Goal: Transaction & Acquisition: Purchase product/service

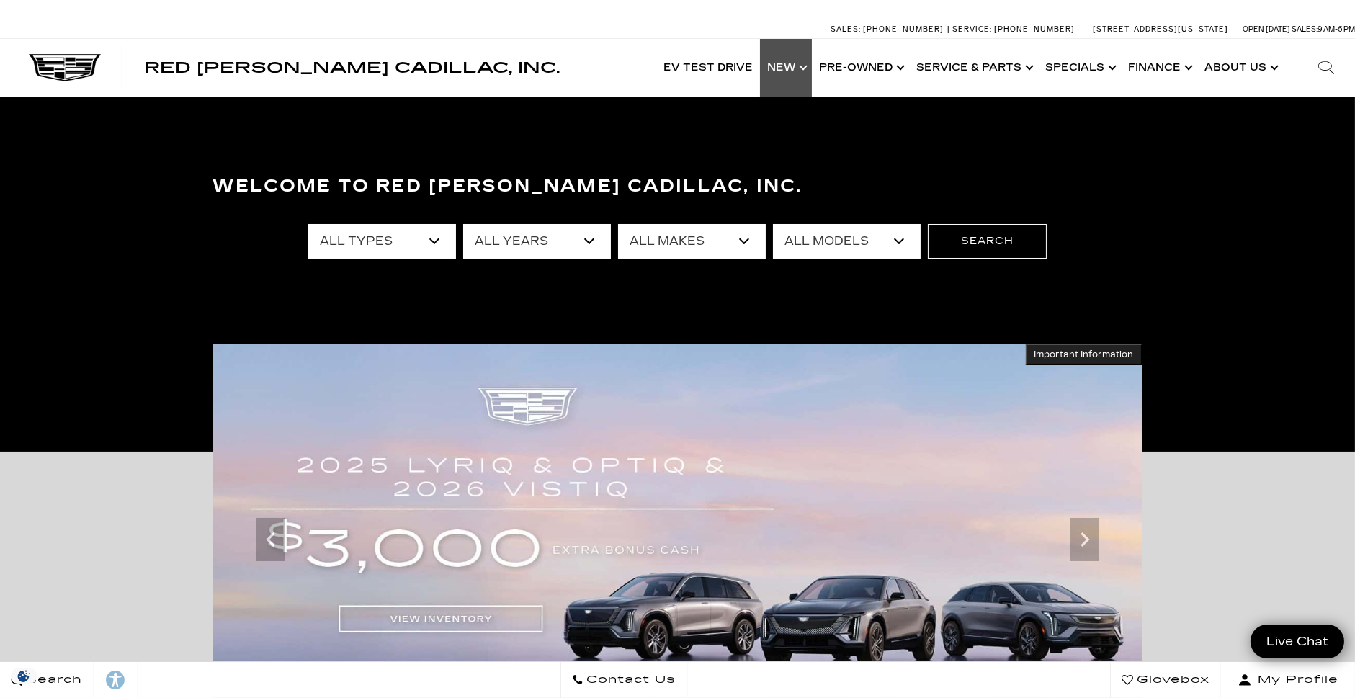
click at [800, 71] on link "Show New" at bounding box center [786, 68] width 52 height 58
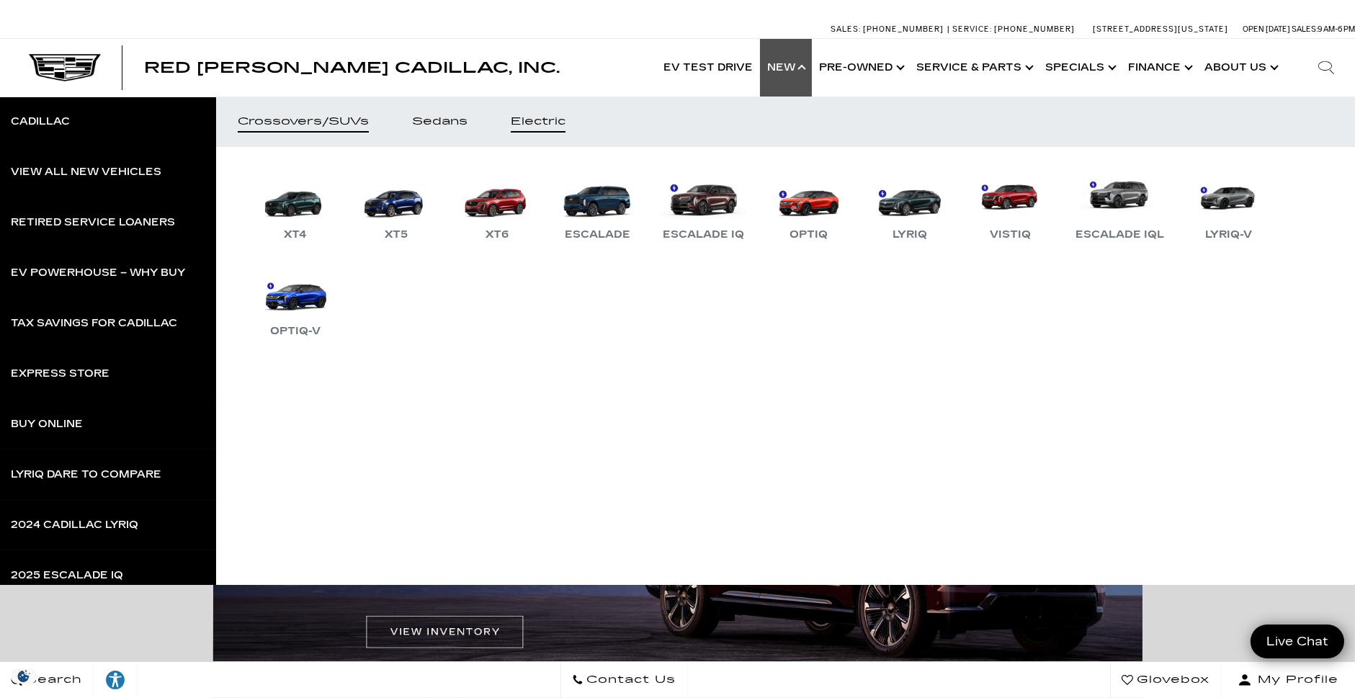
click at [533, 133] on link "Electric" at bounding box center [538, 122] width 98 height 50
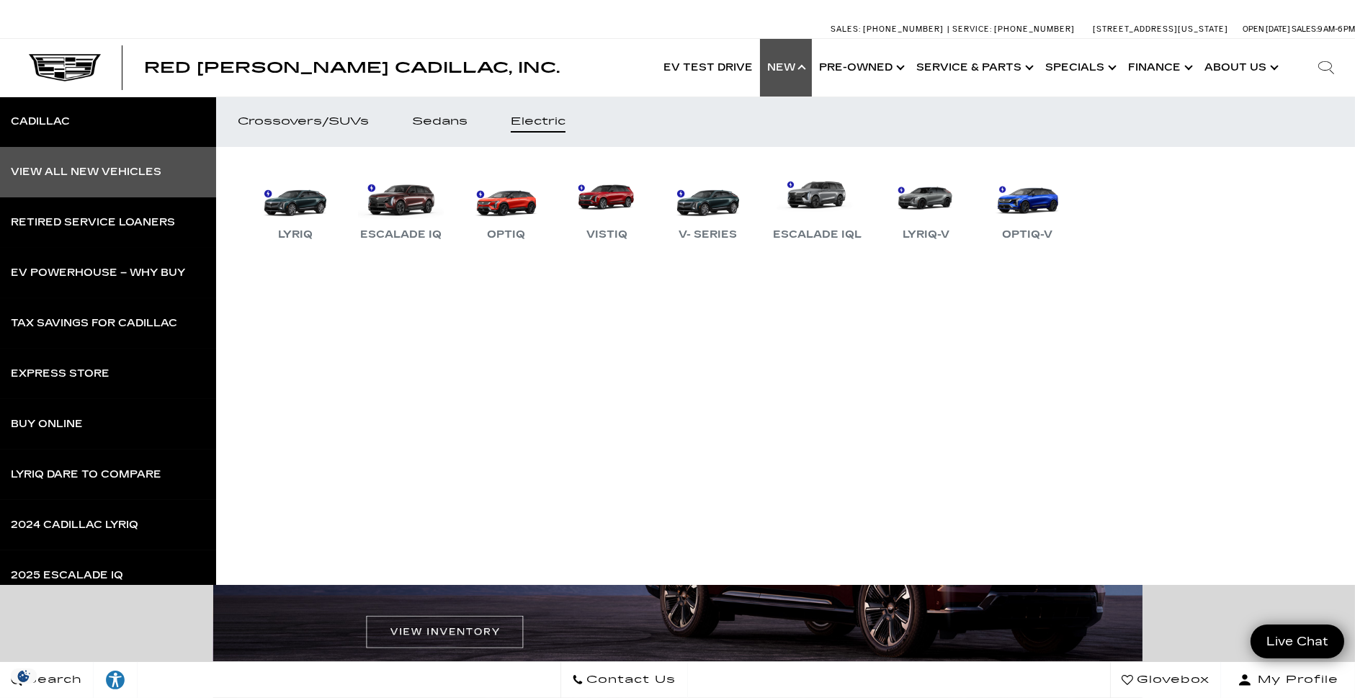
click at [141, 164] on link "View All New Vehicles" at bounding box center [108, 172] width 216 height 50
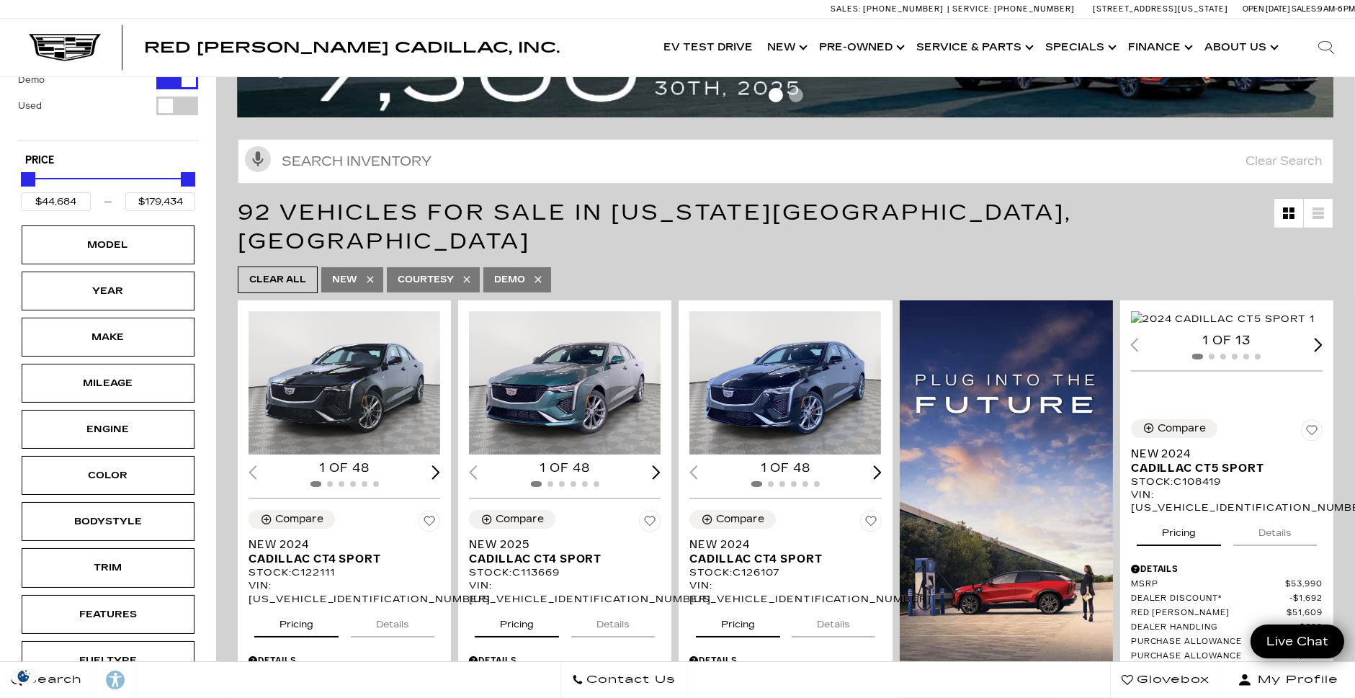
scroll to position [162, 0]
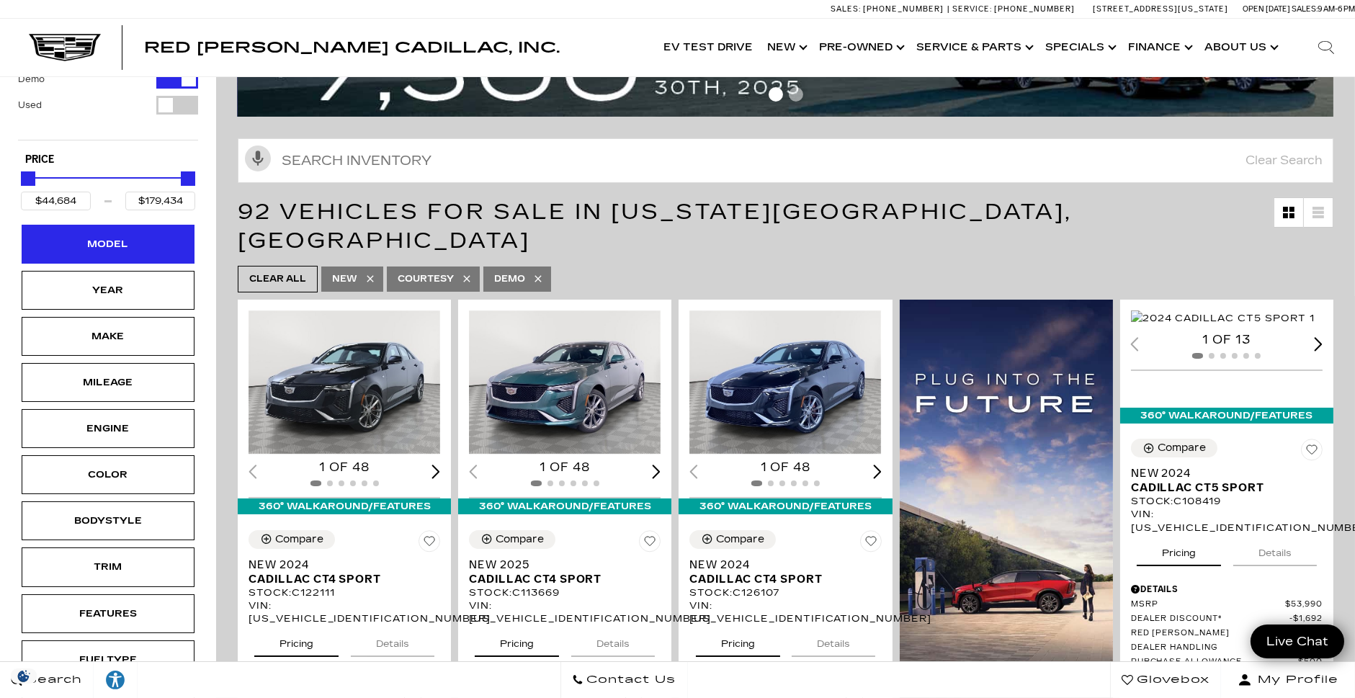
click at [138, 251] on div "Model" at bounding box center [108, 244] width 173 height 39
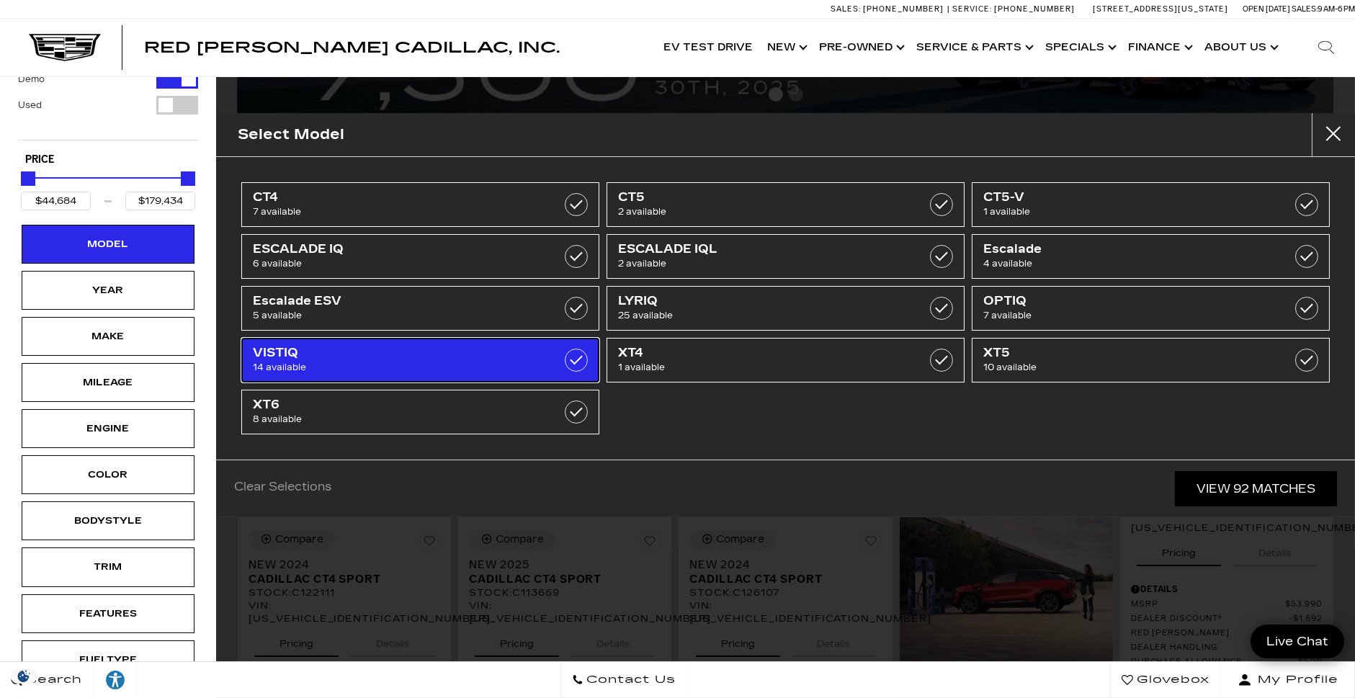
click at [493, 346] on span "VISTIQ" at bounding box center [395, 353] width 285 height 14
type input "$81,565"
type input "$99,315"
checkbox input "true"
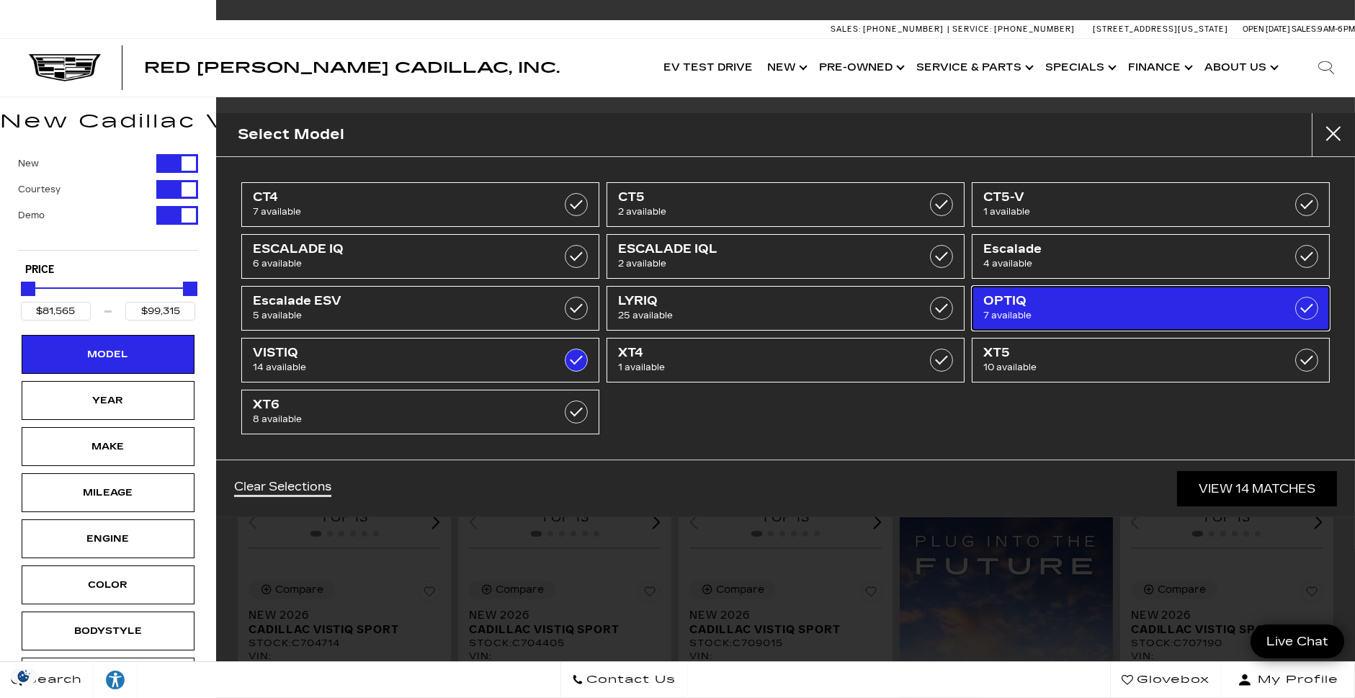
click at [1043, 308] on span "7 available" at bounding box center [1125, 315] width 285 height 14
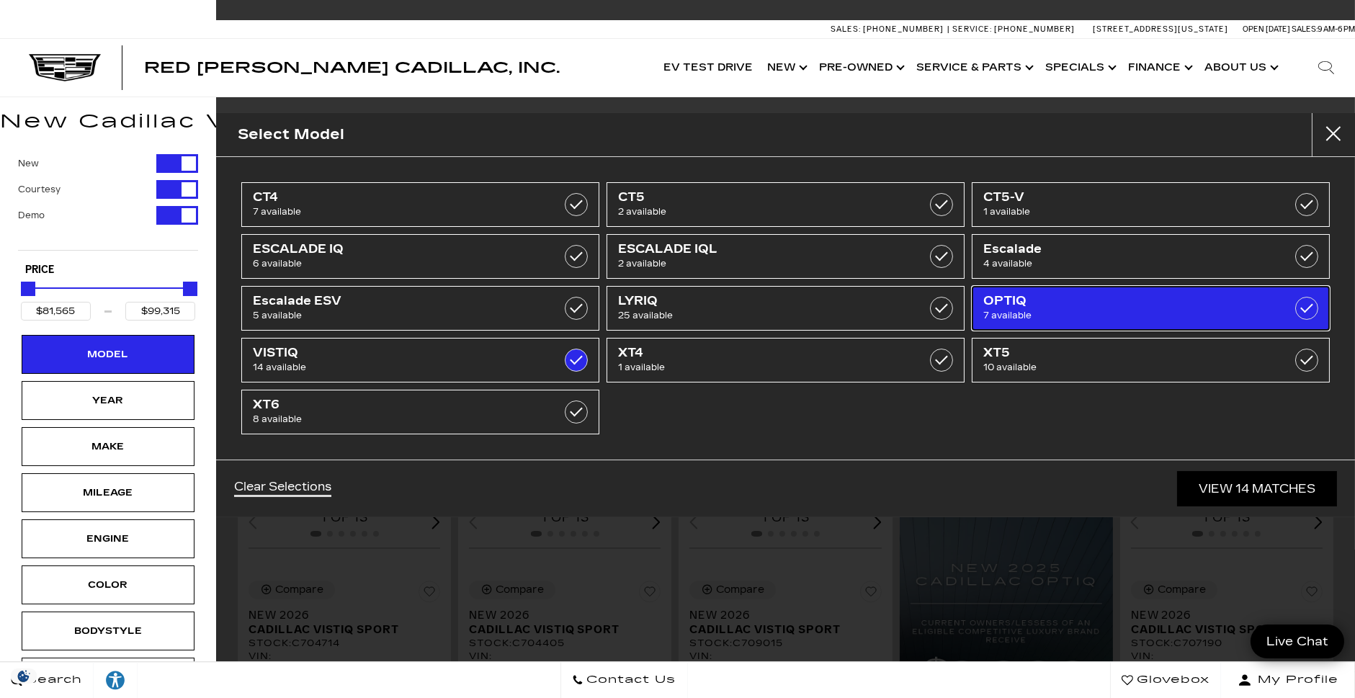
type input "$55,679"
checkbox input "true"
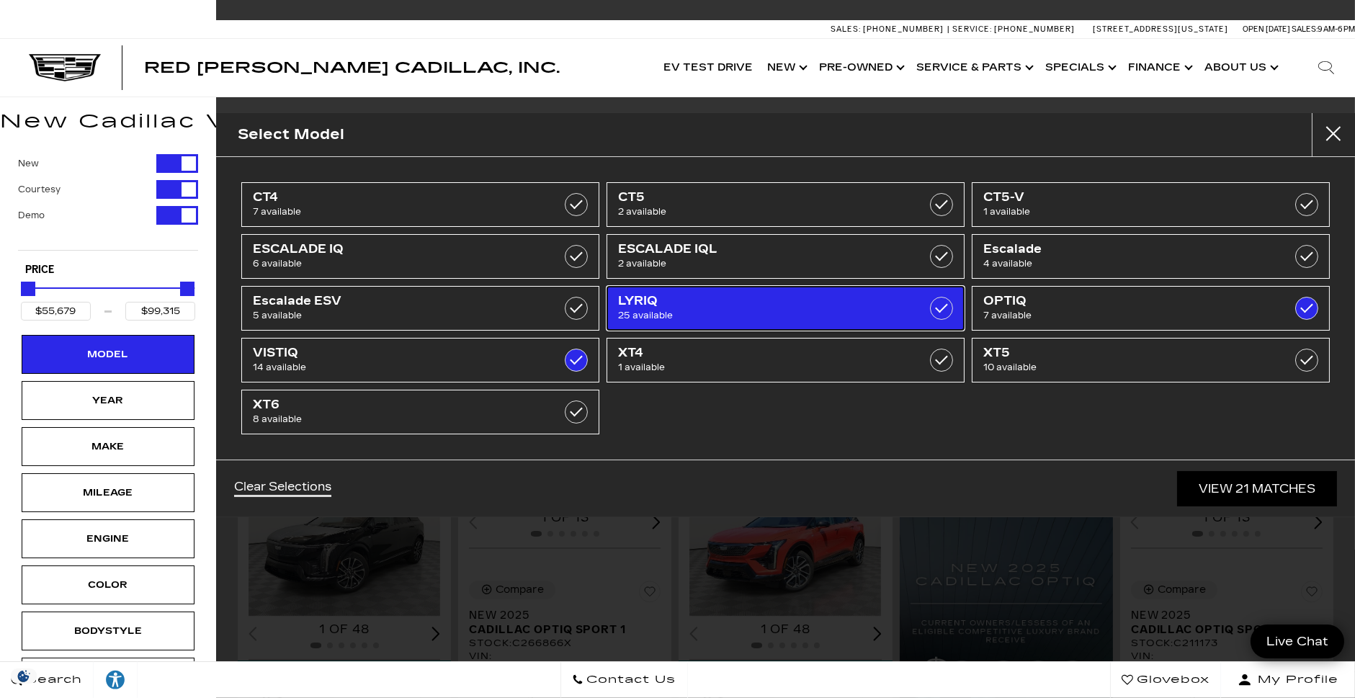
click at [833, 289] on link "LYRIQ 25 available" at bounding box center [786, 308] width 358 height 45
checkbox input "true"
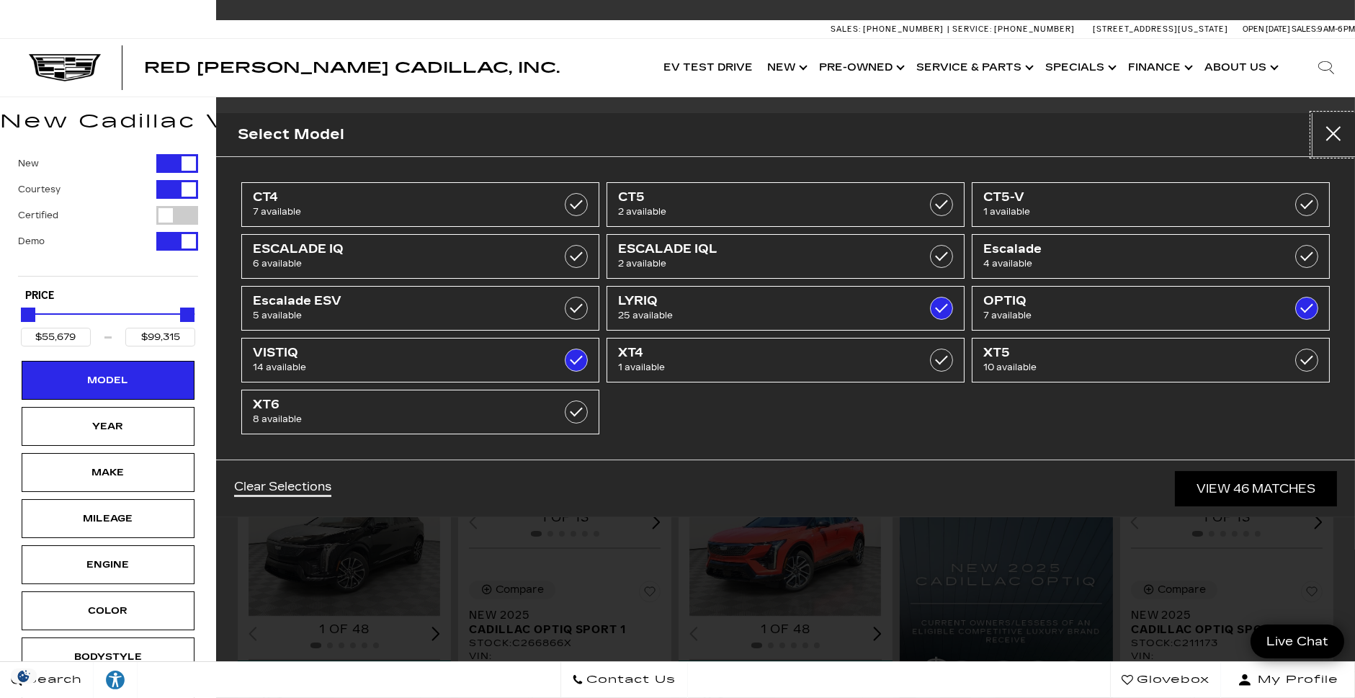
click at [1322, 136] on button "Close" at bounding box center [1333, 134] width 43 height 43
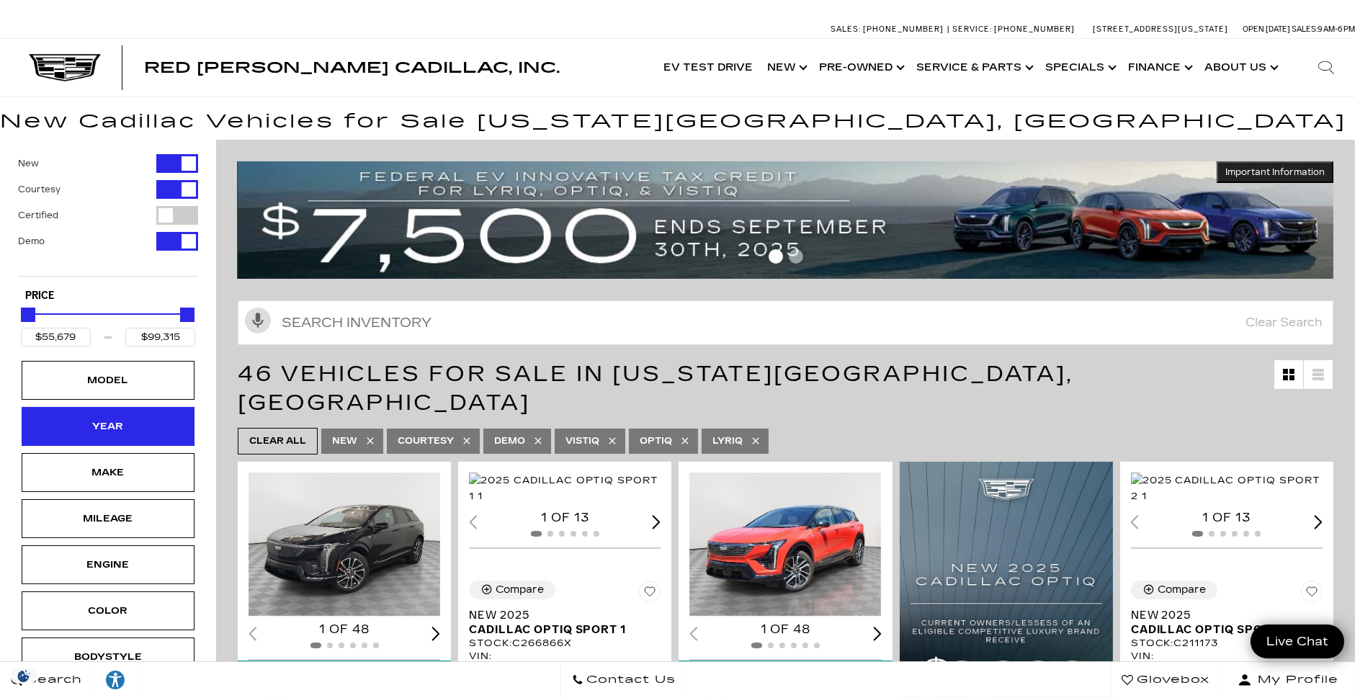
click at [113, 439] on div "Year" at bounding box center [108, 426] width 173 height 39
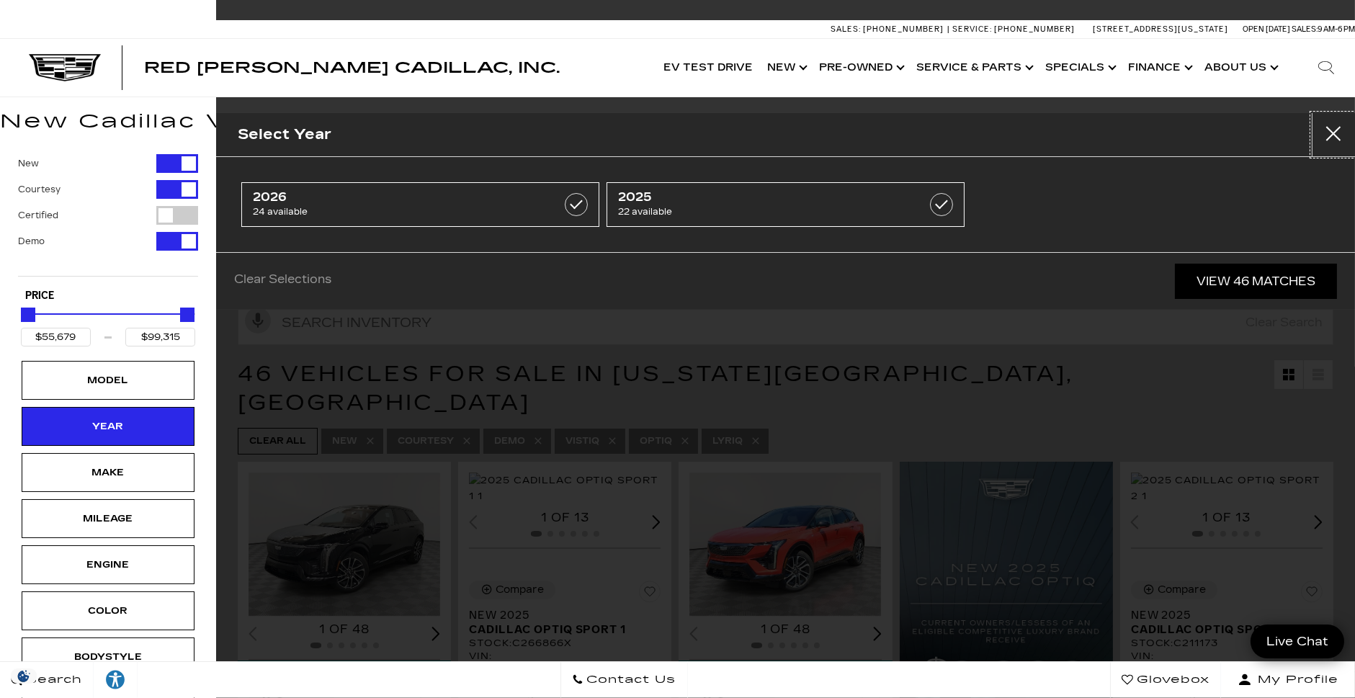
click at [1318, 119] on button "Close" at bounding box center [1333, 134] width 43 height 43
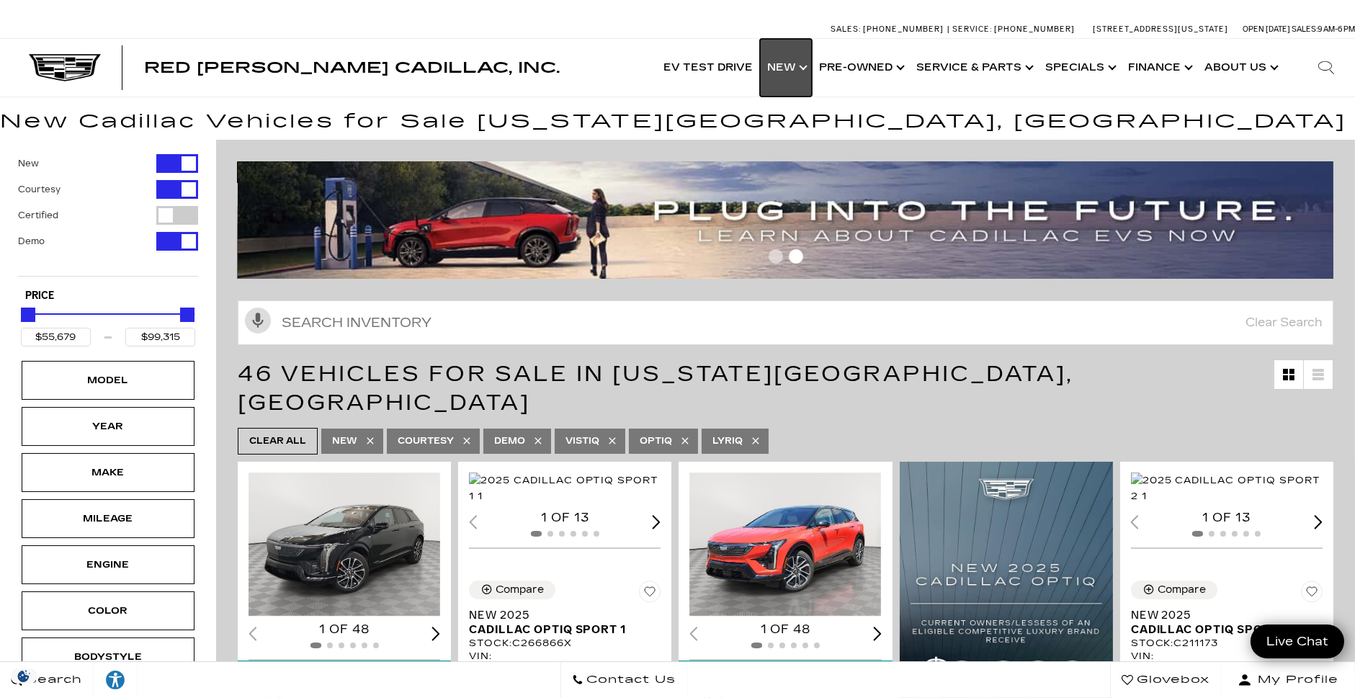
click at [784, 68] on link "Show New" at bounding box center [786, 68] width 52 height 58
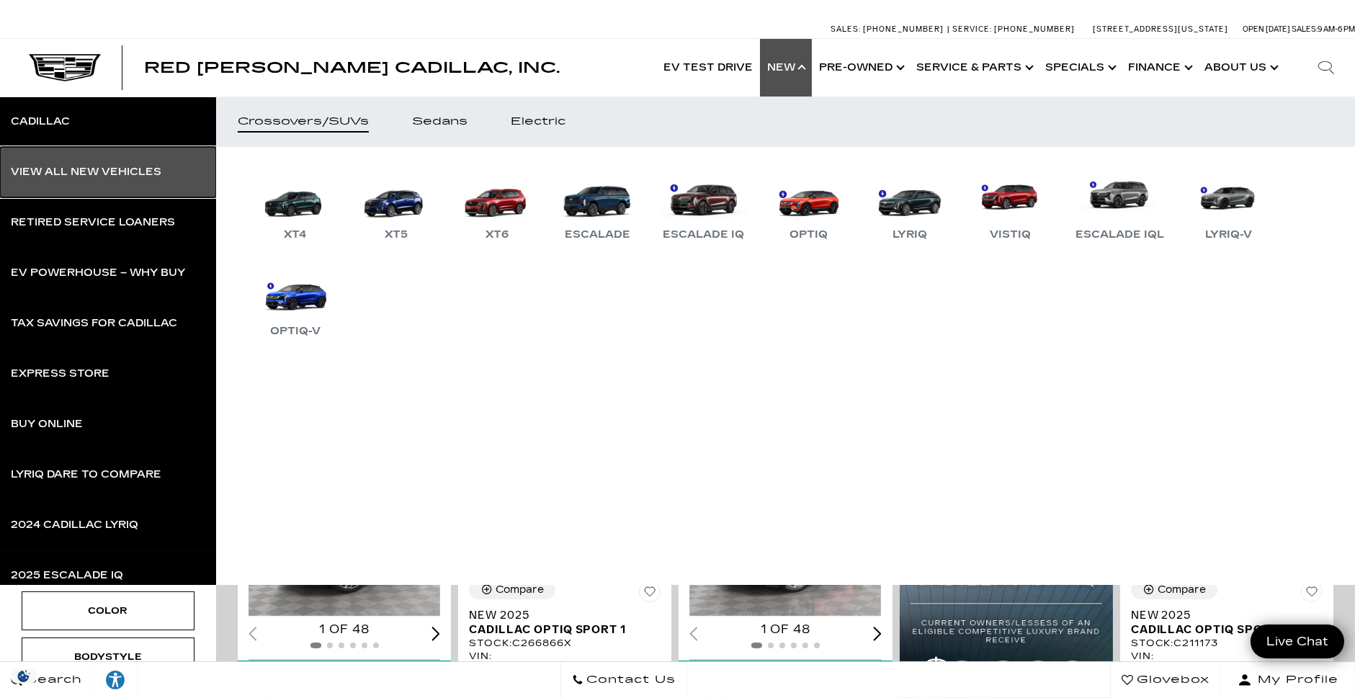
click at [70, 169] on div "View All New Vehicles" at bounding box center [86, 172] width 151 height 10
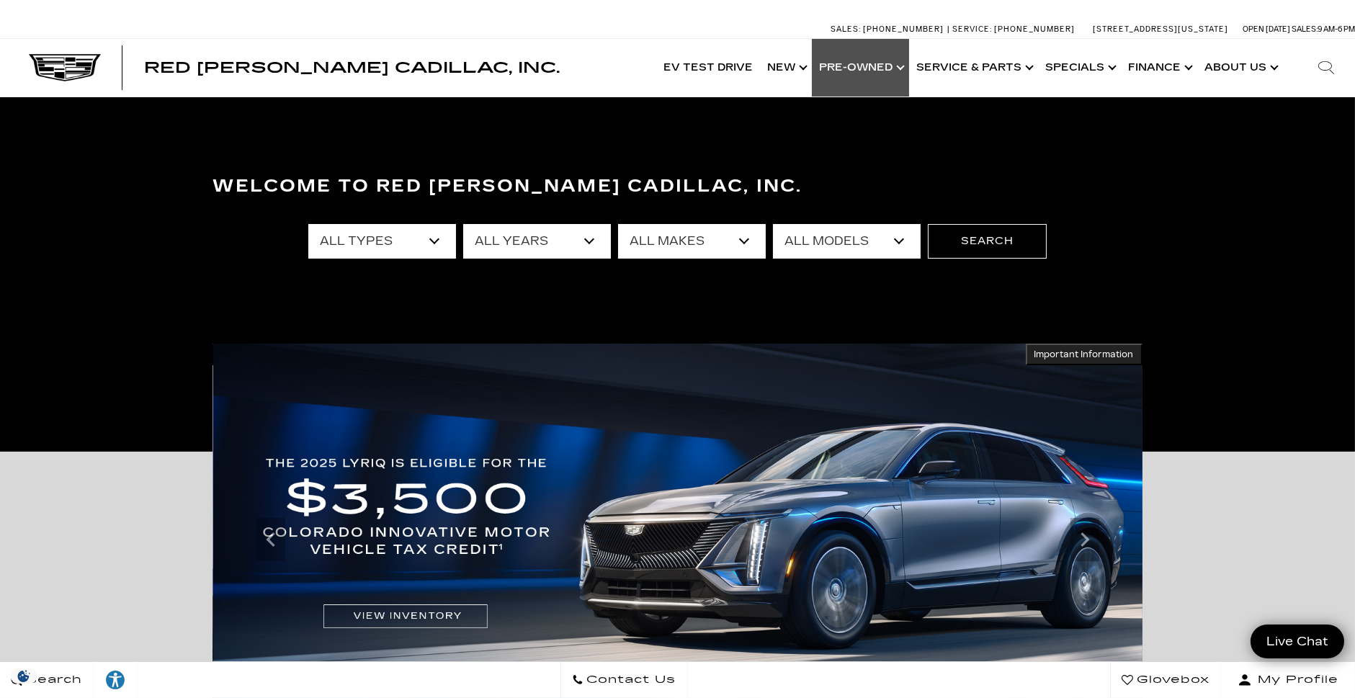
click at [909, 71] on link "Show Pre-Owned" at bounding box center [860, 68] width 97 height 58
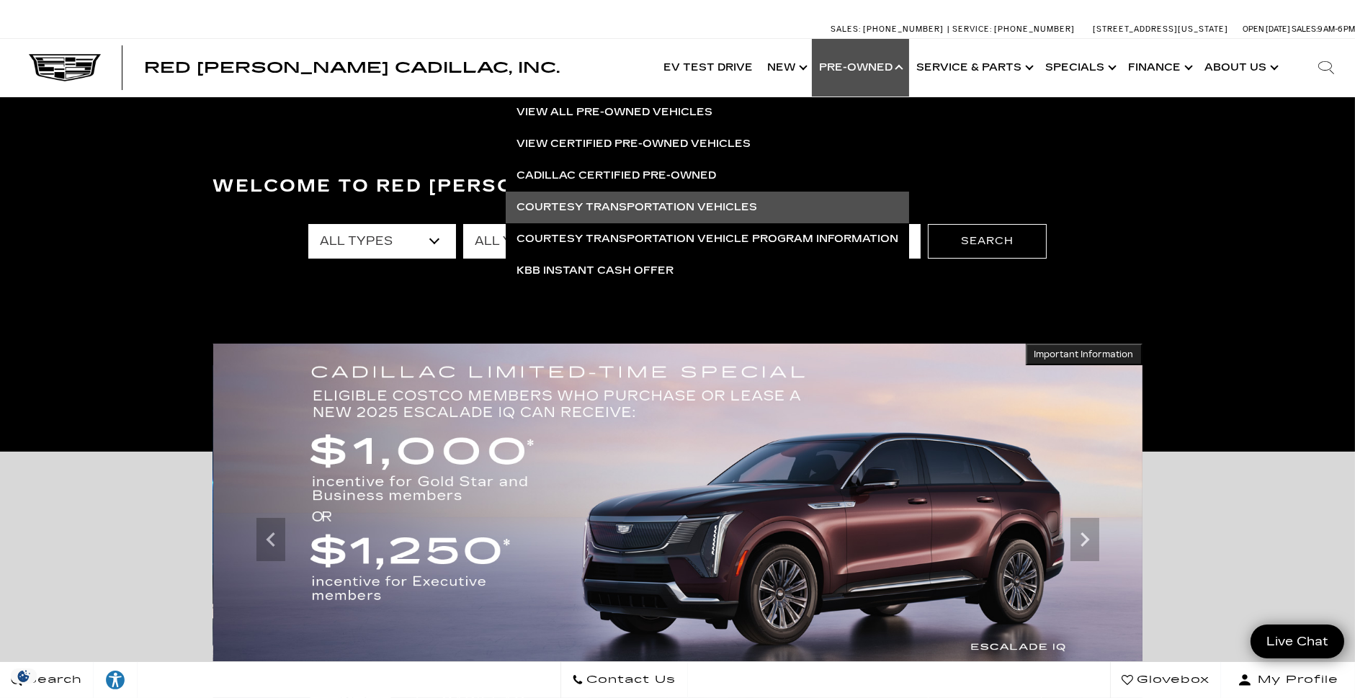
click at [685, 214] on link "Courtesy Transportation Vehicles" at bounding box center [707, 208] width 403 height 32
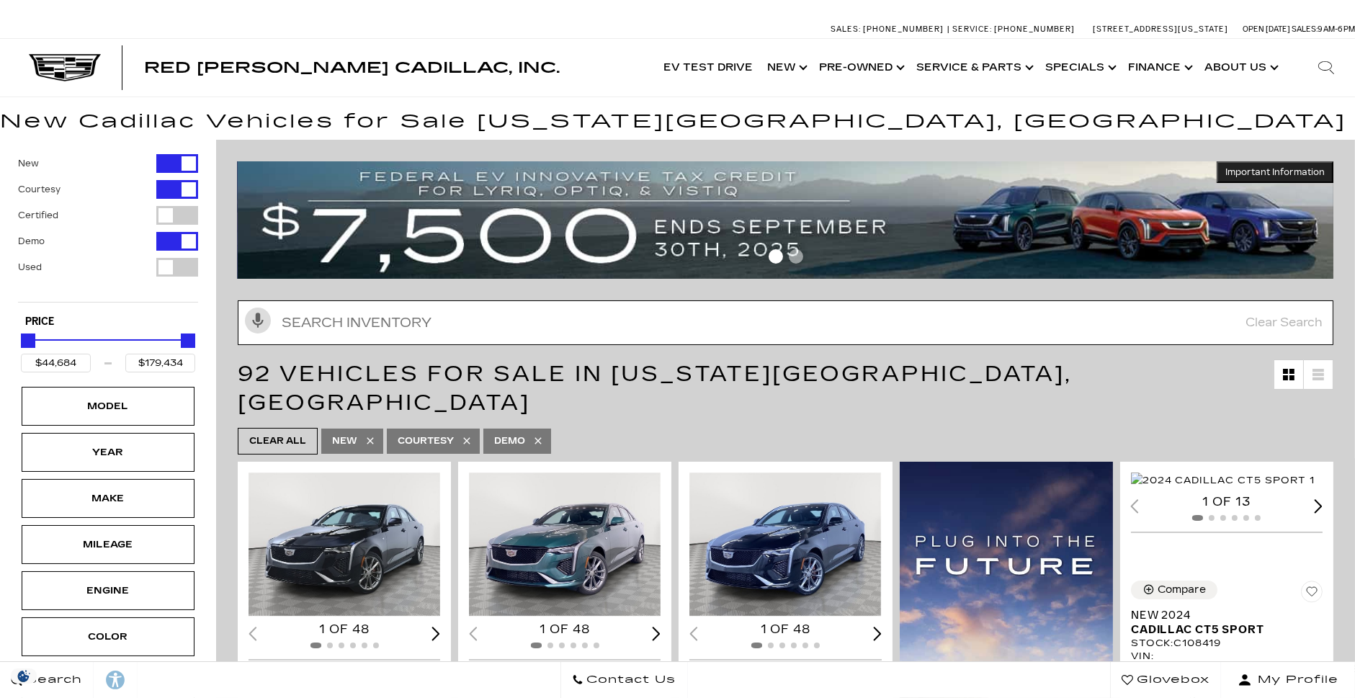
click at [359, 310] on input "text" at bounding box center [786, 322] width 1096 height 45
paste input "C103385"
type input "C103385"
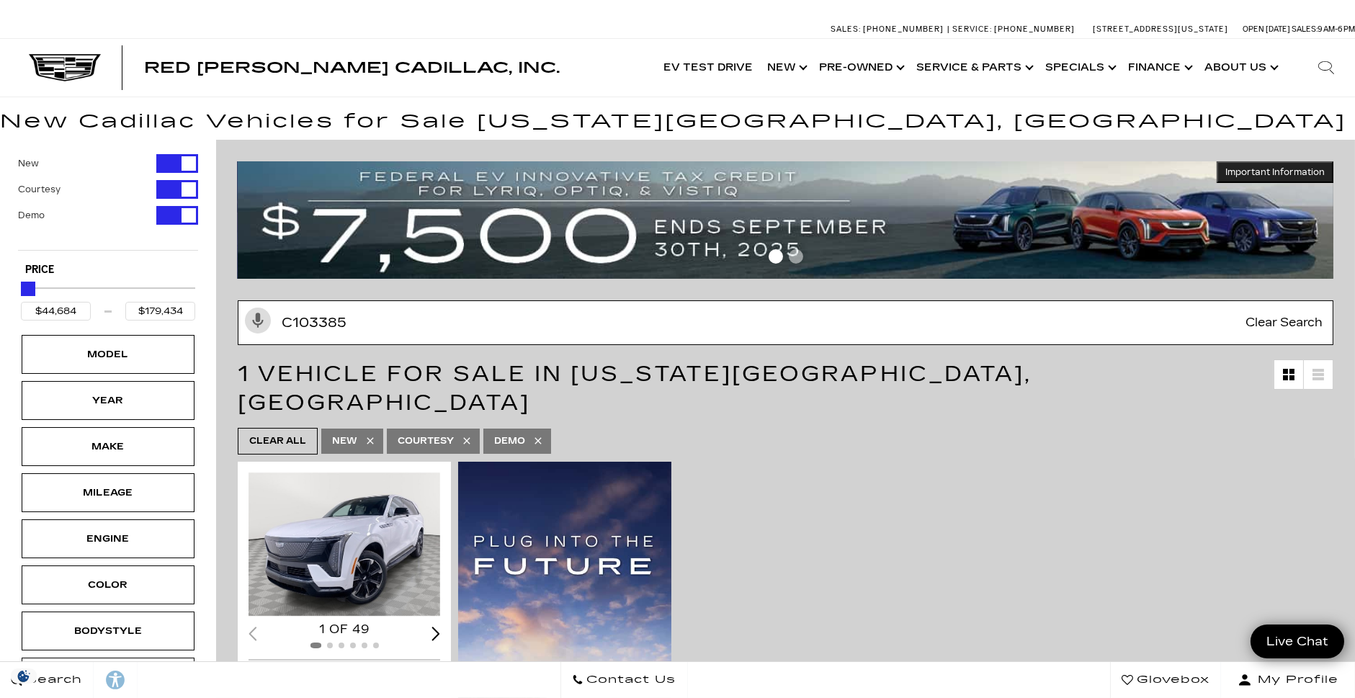
type input "$134,955"
click at [536, 336] on input "C103385" at bounding box center [786, 322] width 1096 height 45
paste input "706290"
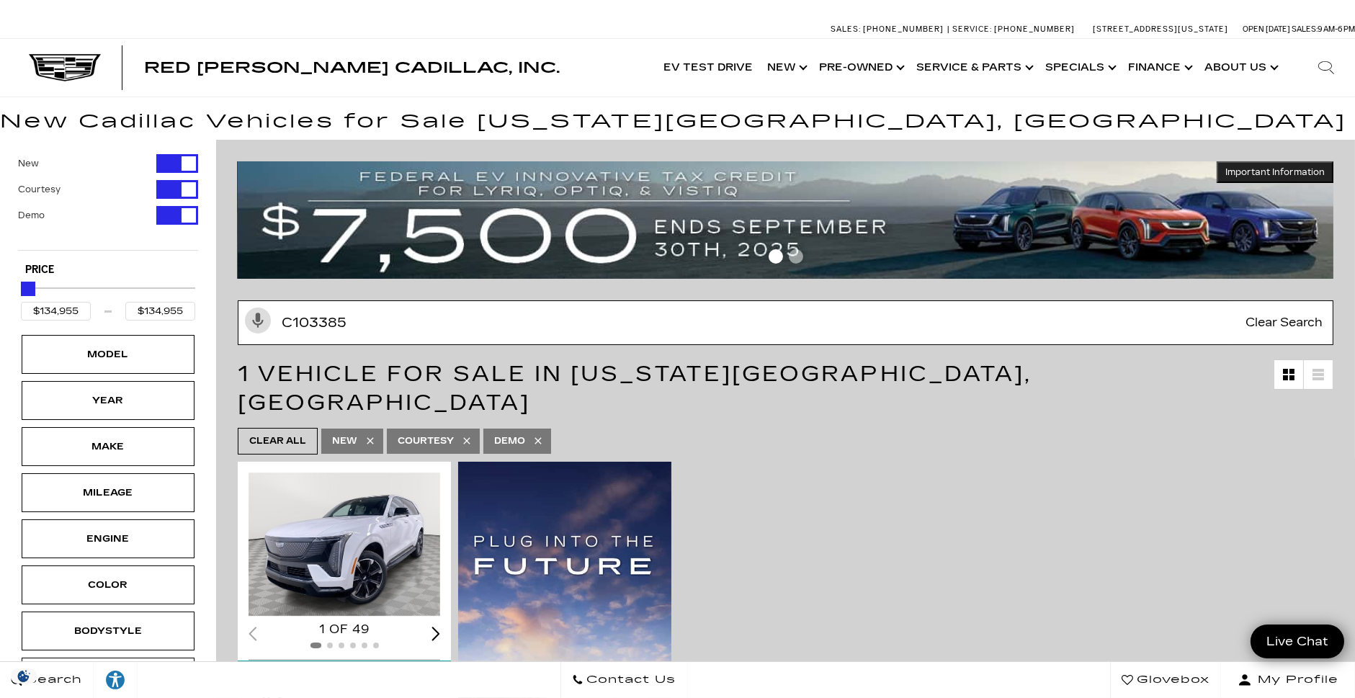
type input "C706290"
type input "$81,615"
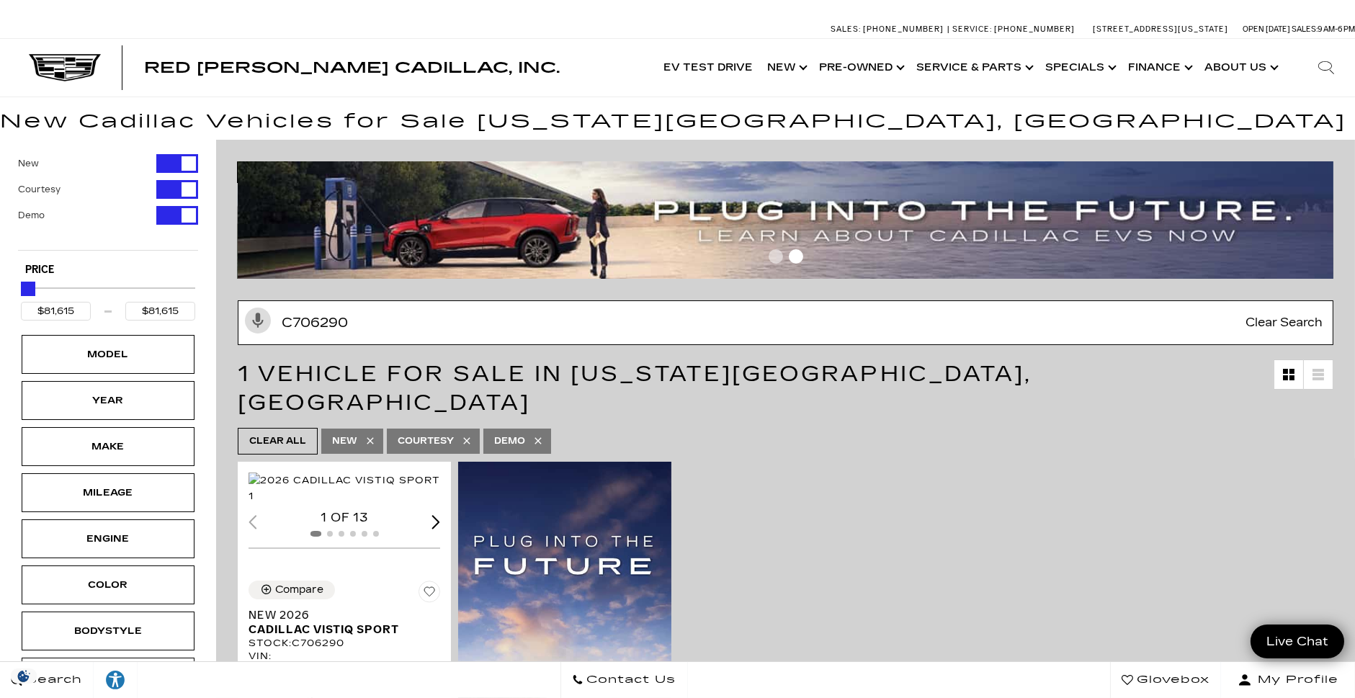
click at [465, 328] on input "C706290" at bounding box center [786, 322] width 1096 height 45
paste input "231125"
type input "C231125"
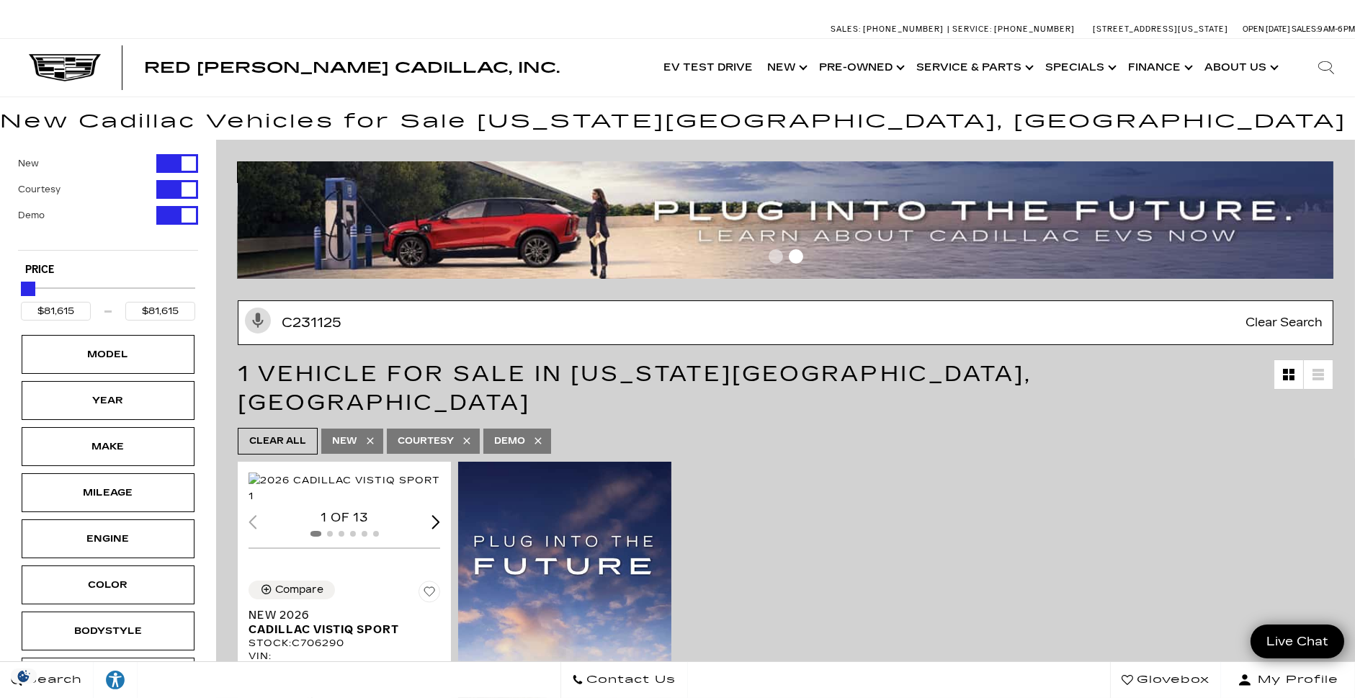
type input "$57,004"
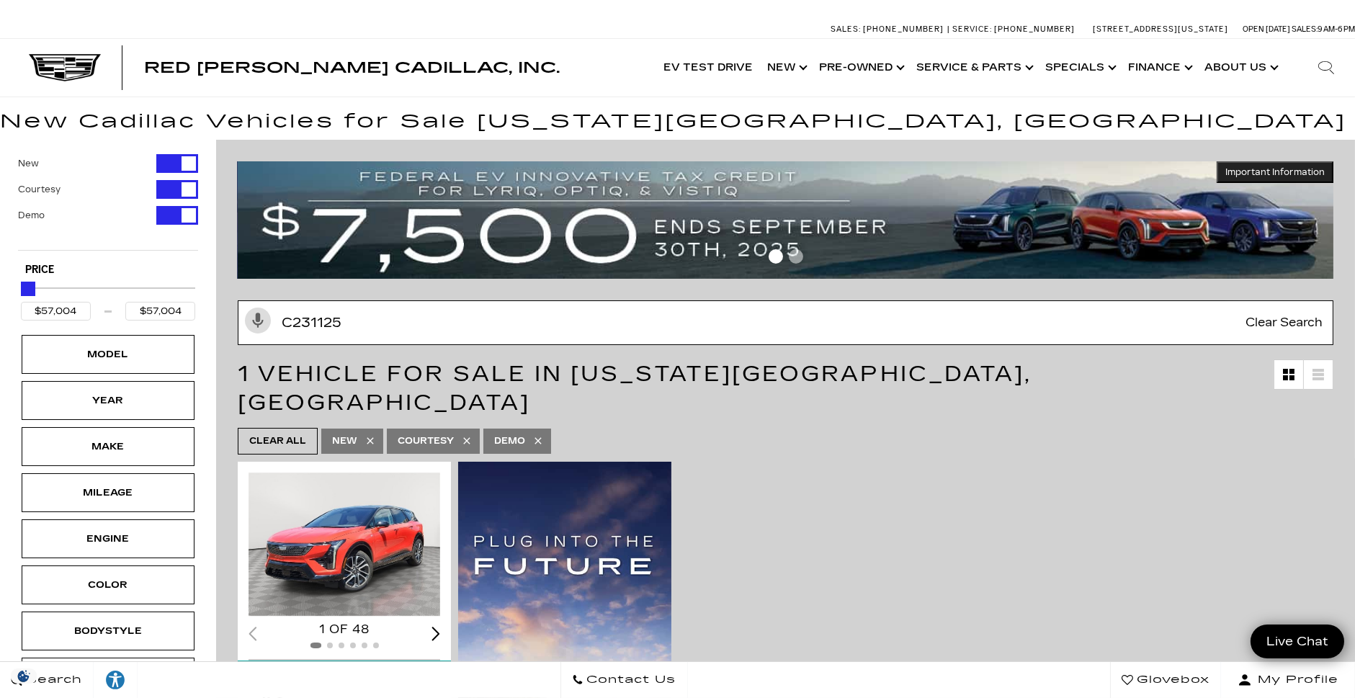
click at [451, 319] on input "C231125" at bounding box center [786, 322] width 1096 height 45
paste input "30603"
type input "C306035"
type input "$61,446"
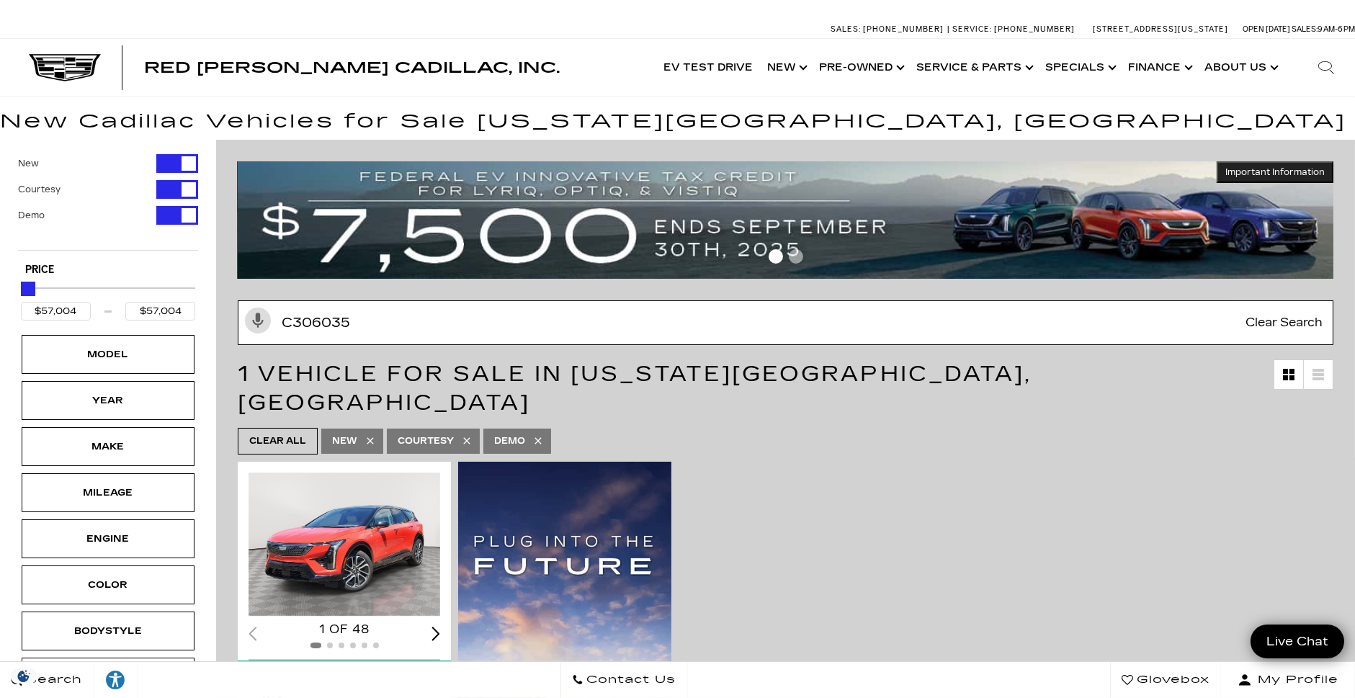
type input "$61,446"
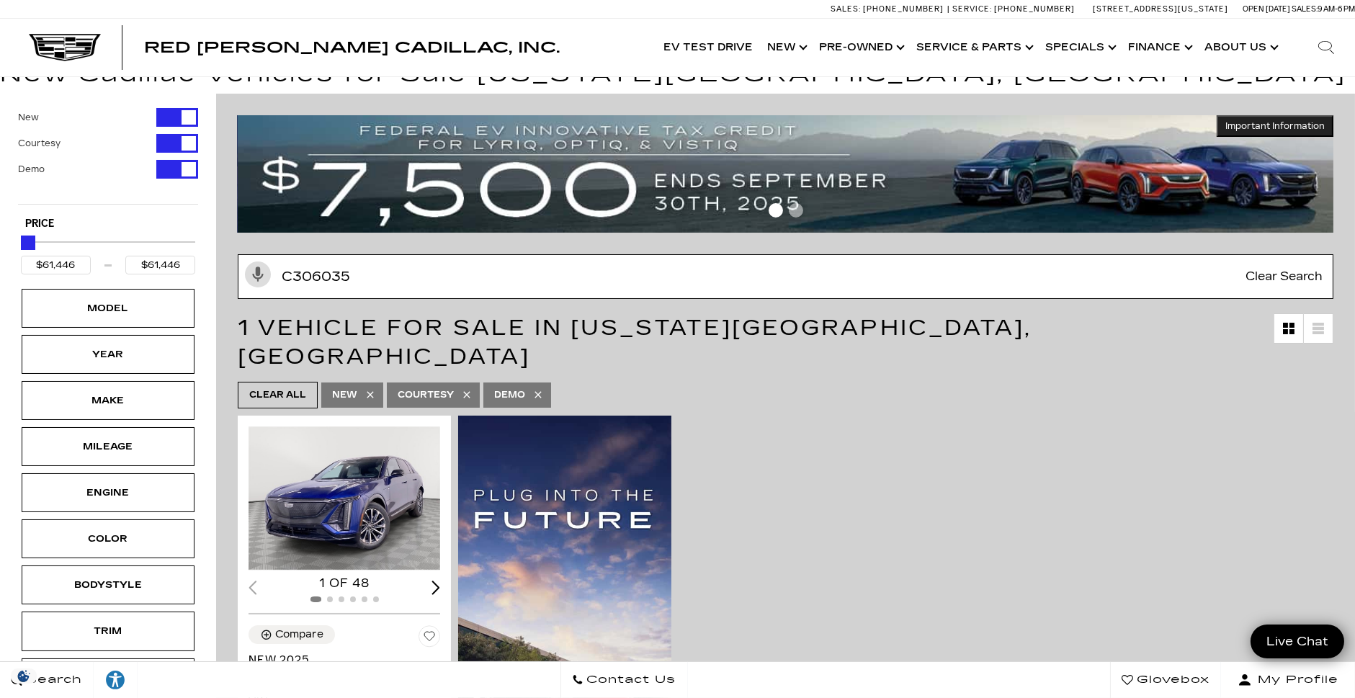
scroll to position [53, 0]
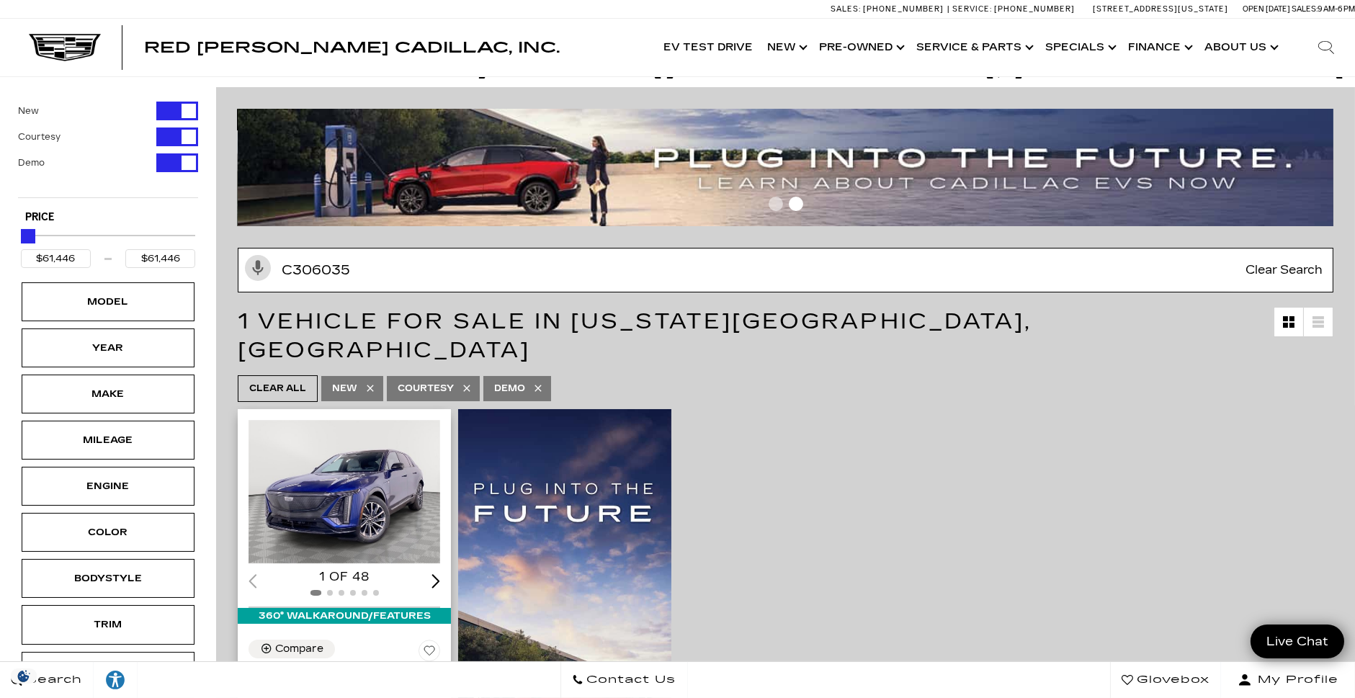
type input "C306035"
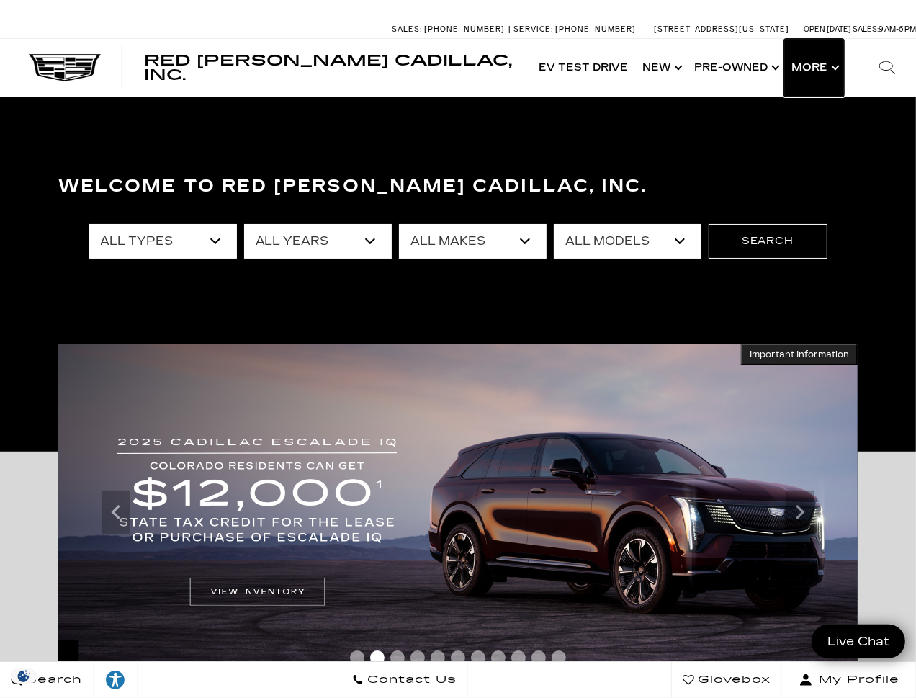
click at [836, 70] on button "Show More" at bounding box center [814, 68] width 60 height 58
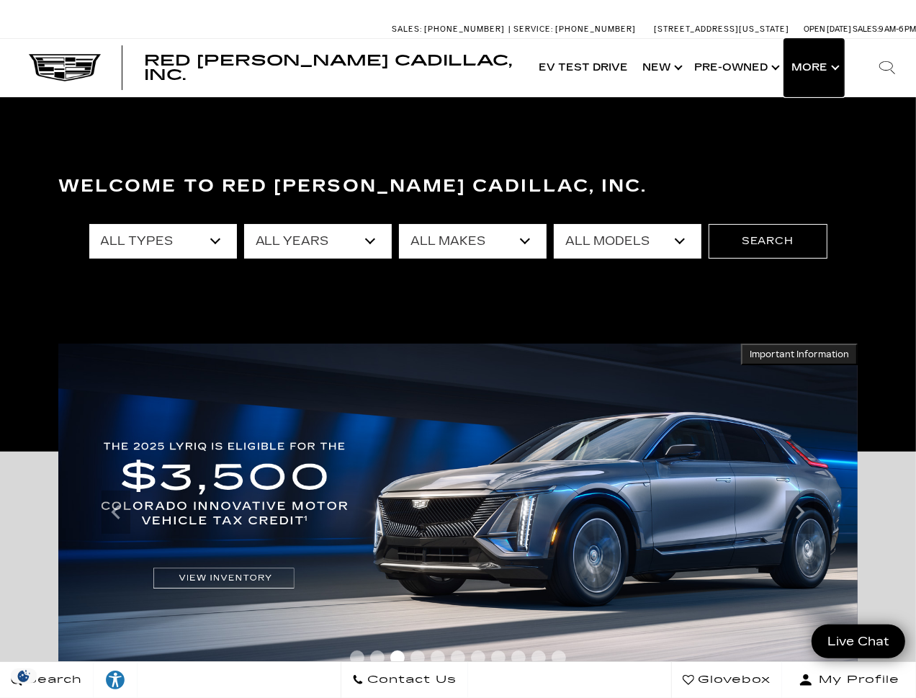
click at [836, 63] on button "Show More" at bounding box center [814, 68] width 60 height 58
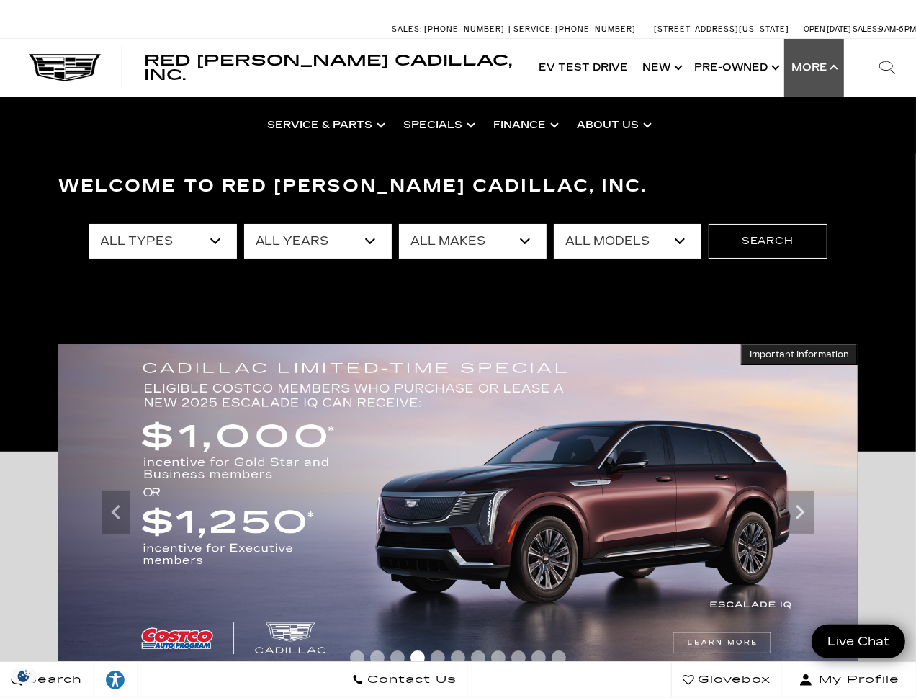
click at [803, 133] on ul "Show About Us Contact Us Meet Our Staff About Us The Red Noland Way Cadillac Ve…" at bounding box center [458, 126] width 916 height 58
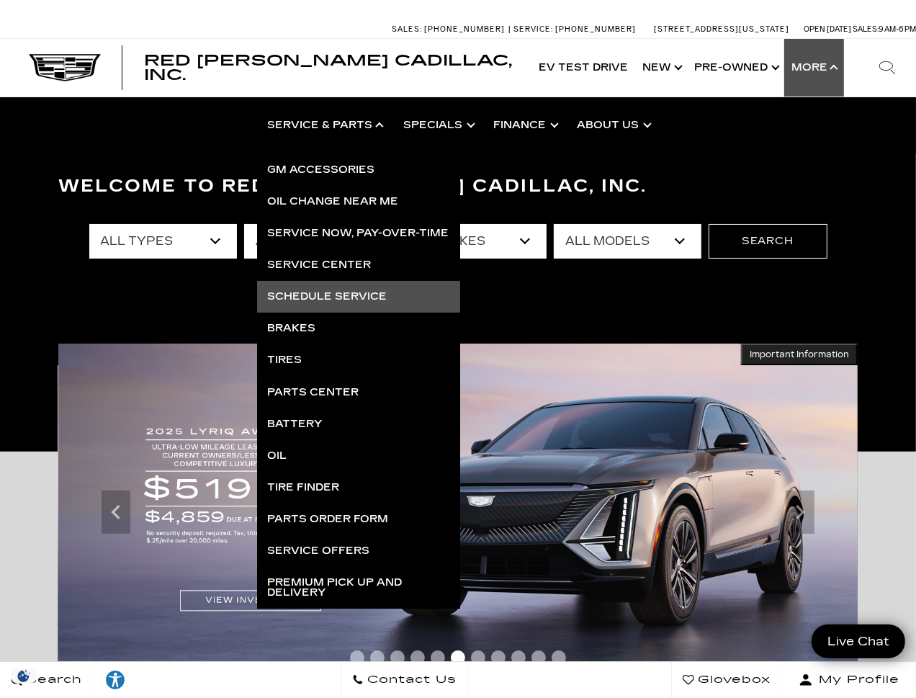
click at [313, 290] on link "Schedule Service" at bounding box center [358, 297] width 203 height 32
